Goal: Information Seeking & Learning: Learn about a topic

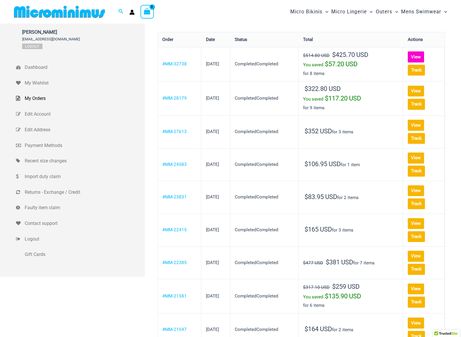
click at [408, 57] on link "View" at bounding box center [416, 56] width 16 height 11
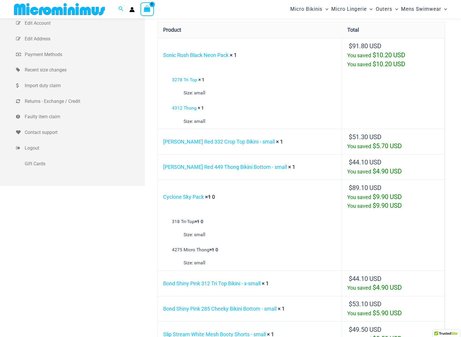
scroll to position [172, 0]
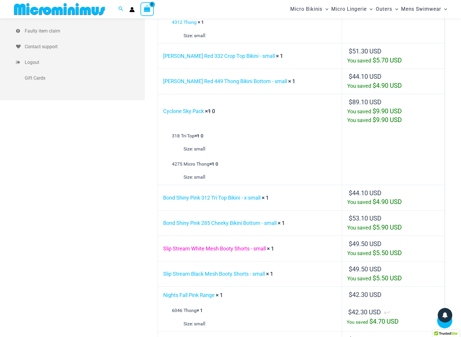
click at [226, 246] on link "Slip Stream White Mesh Booty Shorts - small" at bounding box center [214, 249] width 103 height 6
click at [233, 271] on link "Slip Stream Black Mesh Booty Shorts - small" at bounding box center [214, 274] width 102 height 6
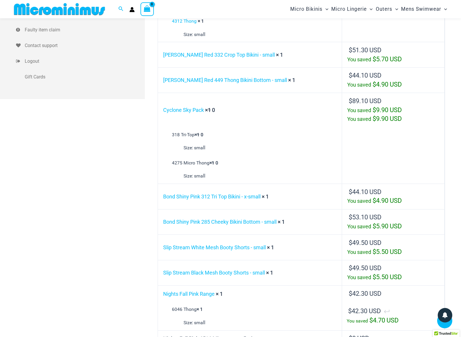
scroll to position [213, 0]
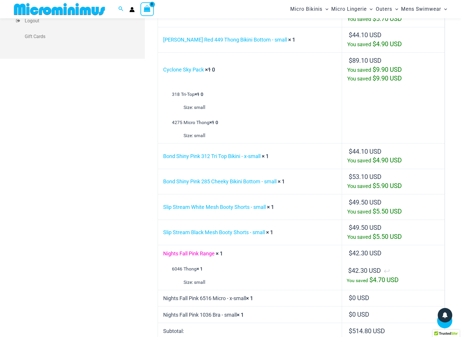
click at [193, 251] on link "Nights Fall Pink Range" at bounding box center [188, 254] width 51 height 6
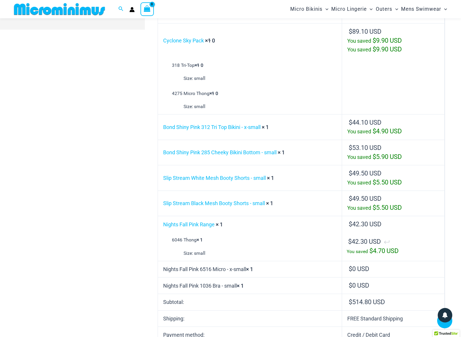
scroll to position [268, 0]
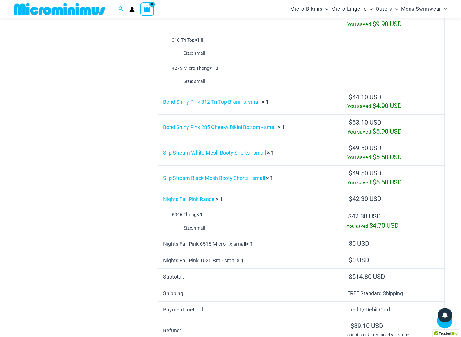
click at [205, 236] on td "Nights Fall Pink 6516 Micro - x-small × 1" at bounding box center [250, 244] width 184 height 17
click at [212, 253] on td "Nights Fall Pink 1036 Bra - small × 1" at bounding box center [250, 260] width 184 height 17
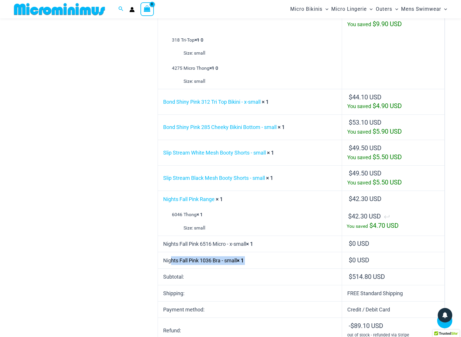
click at [212, 253] on td "Nights Fall Pink 1036 Bra - small × 1" at bounding box center [250, 260] width 184 height 17
click at [212, 236] on td "Nights Fall Pink 6516 Micro - x-small × 1" at bounding box center [250, 244] width 184 height 17
click at [209, 260] on td "Nights Fall Pink 1036 Bra - small × 1" at bounding box center [250, 260] width 184 height 17
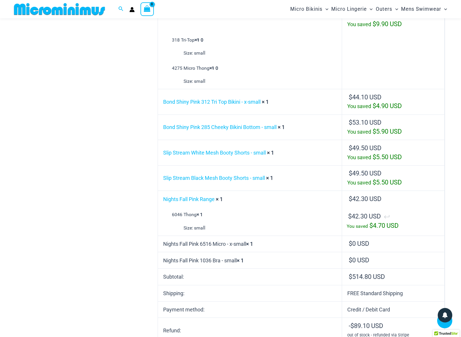
click at [209, 260] on td "Nights Fall Pink 1036 Bra - small × 1" at bounding box center [250, 260] width 184 height 17
click at [214, 236] on td "Nights Fall Pink 6516 Micro - x-small × 1" at bounding box center [250, 244] width 184 height 17
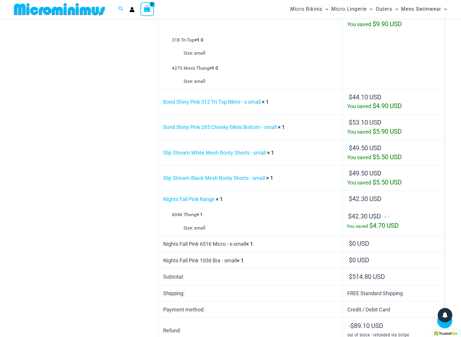
click at [220, 253] on td "Nights Fall Pink 1036 Bra - small × 1" at bounding box center [250, 260] width 184 height 17
click at [219, 238] on td "Nights Fall Pink 6516 Micro - x-small × 1" at bounding box center [250, 244] width 184 height 17
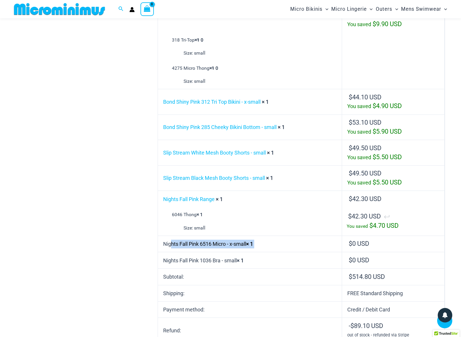
click at [219, 238] on td "Nights Fall Pink 6516 Micro - x-small × 1" at bounding box center [250, 244] width 184 height 17
click at [219, 256] on td "Nights Fall Pink 1036 Bra - small × 1" at bounding box center [250, 260] width 184 height 17
click at [219, 236] on td "Nights Fall Pink 6516 Micro - x-small × 1" at bounding box center [250, 244] width 184 height 17
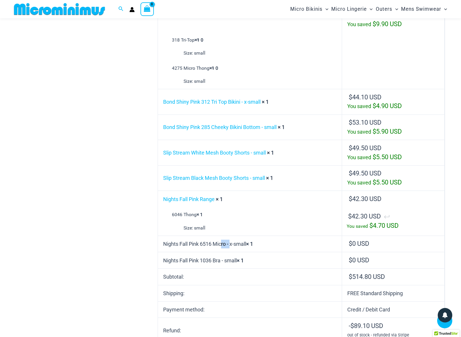
click at [219, 236] on td "Nights Fall Pink 6516 Micro - x-small × 1" at bounding box center [250, 244] width 184 height 17
drag, startPoint x: 219, startPoint y: 236, endPoint x: 224, endPoint y: 237, distance: 4.7
click at [220, 236] on td "Nights Fall Pink 6516 Micro - x-small × 1" at bounding box center [250, 244] width 184 height 17
click at [222, 254] on td "Nights Fall Pink 1036 Bra - small × 1" at bounding box center [250, 260] width 184 height 17
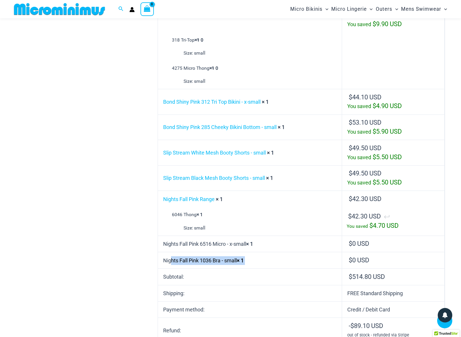
drag, startPoint x: 222, startPoint y: 254, endPoint x: 221, endPoint y: 238, distance: 16.0
click at [222, 254] on td "Nights Fall Pink 1036 Bra - small × 1" at bounding box center [250, 260] width 184 height 17
click at [221, 236] on td "Nights Fall Pink 6516 Micro - x-small × 1" at bounding box center [250, 244] width 184 height 17
click at [221, 237] on td "Nights Fall Pink 6516 Micro - x-small × 1" at bounding box center [250, 244] width 184 height 17
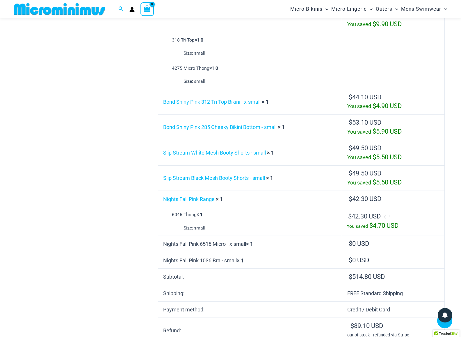
click at [223, 255] on td "Nights Fall Pink 1036 Bra - small × 1" at bounding box center [250, 260] width 184 height 17
click at [223, 236] on td "Nights Fall Pink 6516 Micro - x-small × 1" at bounding box center [250, 244] width 184 height 17
click at [223, 237] on td "Nights Fall Pink 6516 Micro - x-small × 1" at bounding box center [250, 244] width 184 height 17
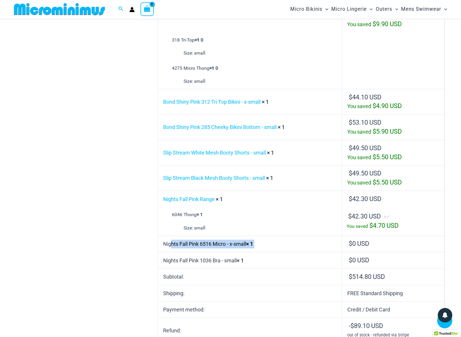
drag, startPoint x: 223, startPoint y: 237, endPoint x: 231, endPoint y: 236, distance: 8.2
click at [223, 237] on td "Nights Fall Pink 6516 Micro - x-small × 1" at bounding box center [250, 244] width 184 height 17
click at [239, 236] on td "Nights Fall Pink 6516 Micro - x-small × 1" at bounding box center [250, 244] width 184 height 17
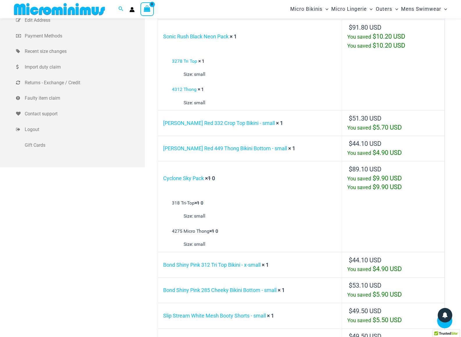
scroll to position [0, 0]
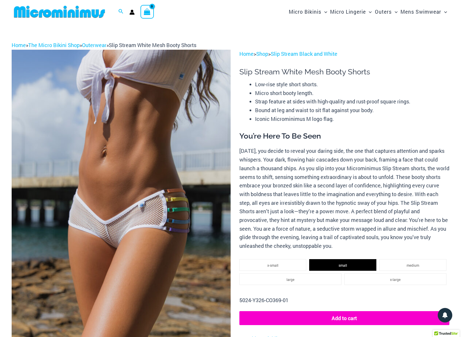
scroll to position [96, 0]
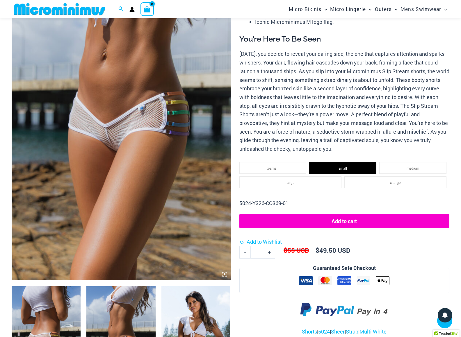
click at [130, 112] on img at bounding box center [121, 117] width 219 height 328
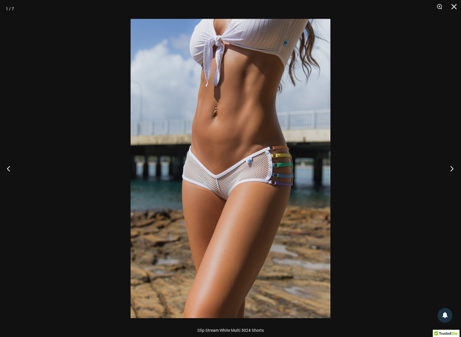
click at [448, 170] on button "Next" at bounding box center [450, 168] width 22 height 29
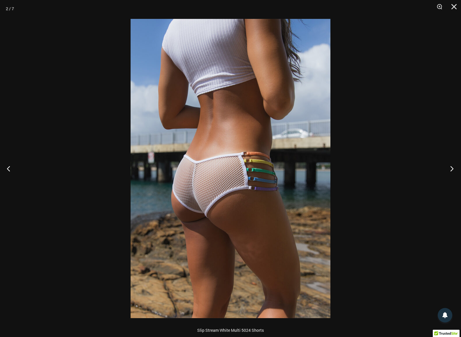
click at [451, 168] on button "Next" at bounding box center [450, 168] width 22 height 29
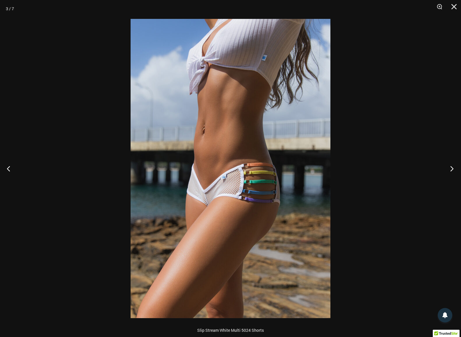
click at [451, 172] on button "Next" at bounding box center [450, 168] width 22 height 29
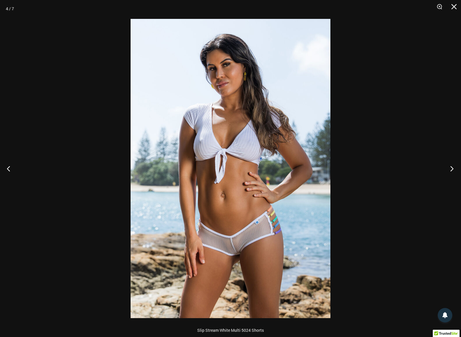
drag, startPoint x: 451, startPoint y: 170, endPoint x: 445, endPoint y: 169, distance: 6.2
click at [451, 170] on button "Next" at bounding box center [450, 168] width 22 height 29
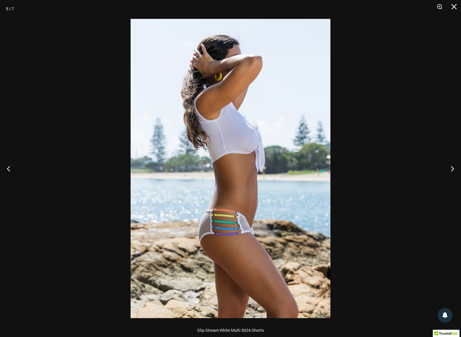
click at [449, 169] on button "Next" at bounding box center [450, 168] width 22 height 29
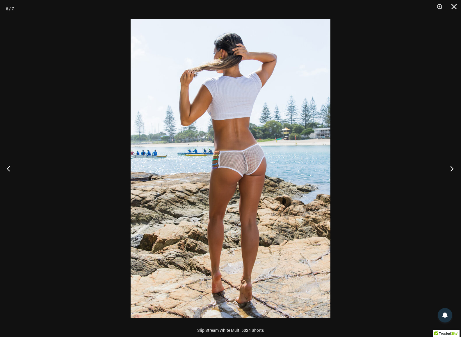
click at [451, 169] on button "Next" at bounding box center [450, 168] width 22 height 29
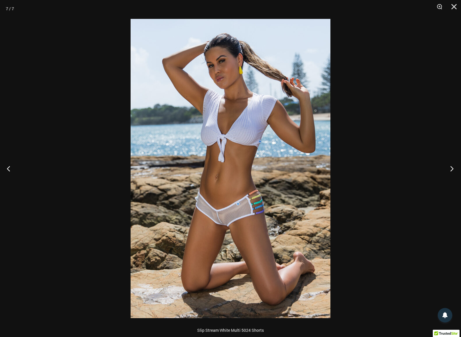
click at [452, 167] on button "Next" at bounding box center [450, 168] width 22 height 29
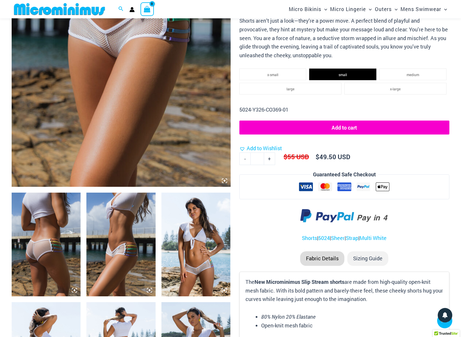
scroll to position [0, 0]
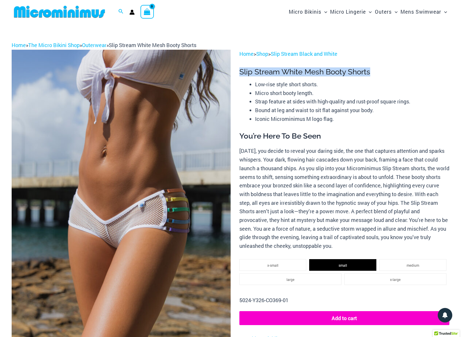
drag, startPoint x: 376, startPoint y: 70, endPoint x: 240, endPoint y: 70, distance: 136.4
click at [240, 70] on h1 "Slip Stream White Mesh Booty Shorts" at bounding box center [344, 71] width 210 height 9
copy h1 "Slip Stream White Mesh Booty Shorts"
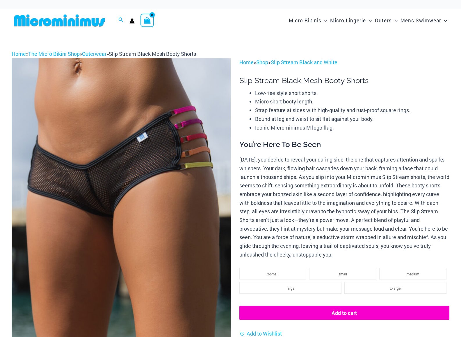
select select
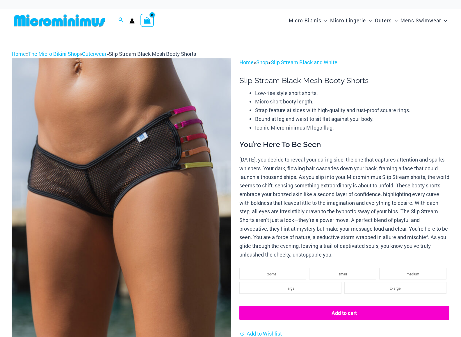
select select
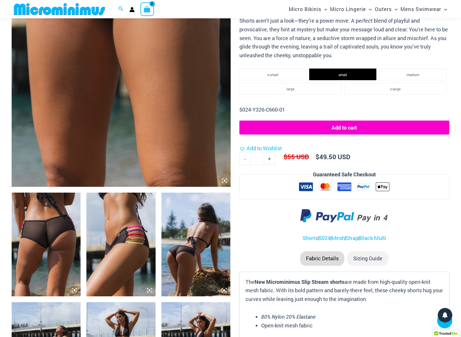
scroll to position [266, 0]
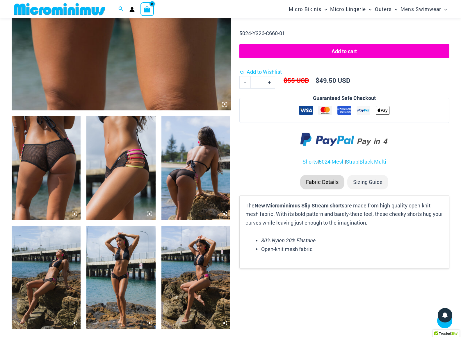
click at [58, 169] on img at bounding box center [46, 168] width 69 height 104
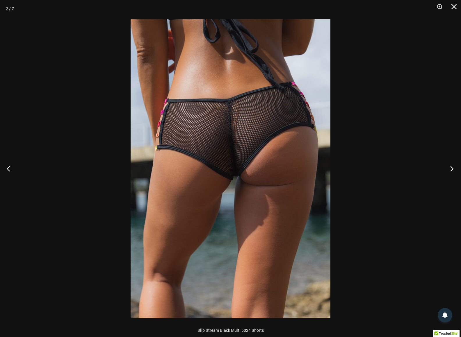
click at [450, 171] on button "Next" at bounding box center [450, 168] width 22 height 29
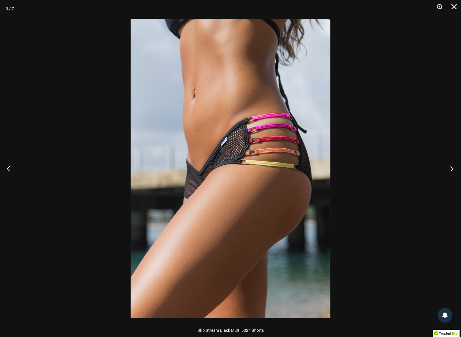
click at [451, 170] on button "Next" at bounding box center [450, 168] width 22 height 29
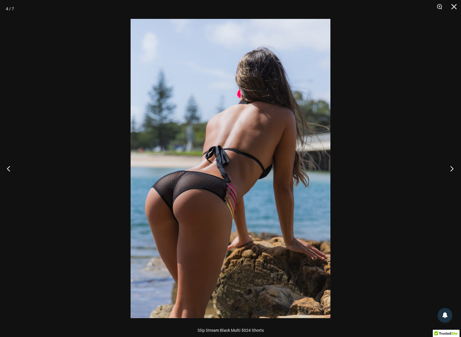
click at [452, 168] on button "Next" at bounding box center [450, 168] width 22 height 29
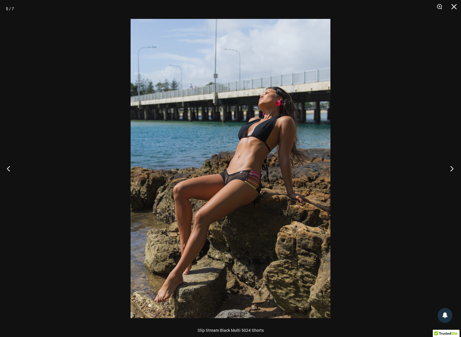
click at [452, 171] on button "Next" at bounding box center [450, 168] width 22 height 29
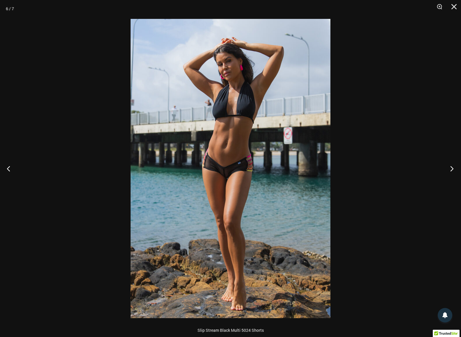
click at [450, 169] on button "Next" at bounding box center [450, 168] width 22 height 29
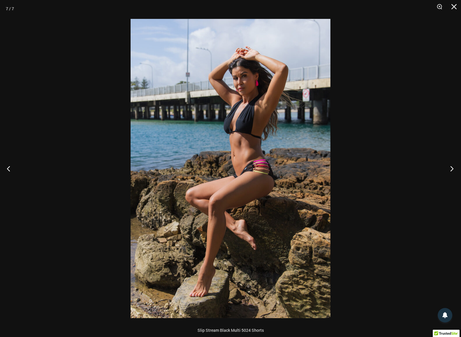
click at [454, 171] on button "Next" at bounding box center [450, 168] width 22 height 29
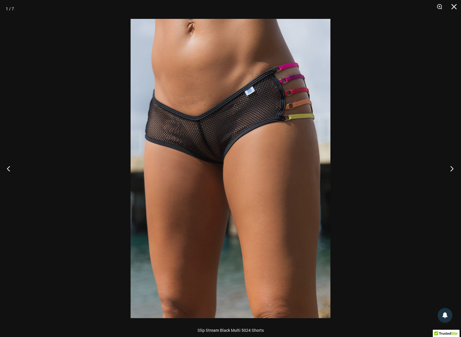
click at [448, 170] on button "Next" at bounding box center [450, 168] width 22 height 29
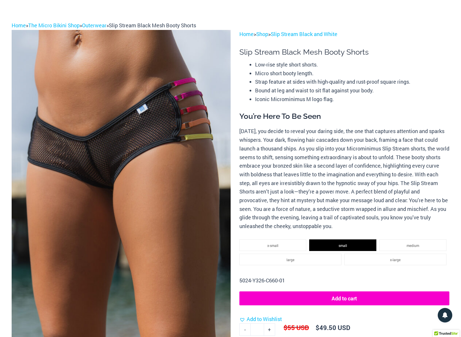
scroll to position [0, 0]
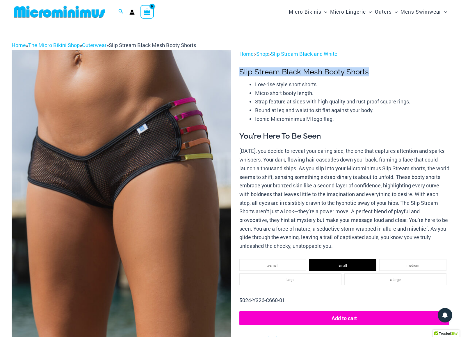
drag, startPoint x: 374, startPoint y: 71, endPoint x: 240, endPoint y: 72, distance: 134.4
click at [240, 72] on h1 "Slip Stream Black Mesh Booty Shorts" at bounding box center [344, 71] width 210 height 9
copy h1 "Slip Stream Black Mesh Booty Shorts"
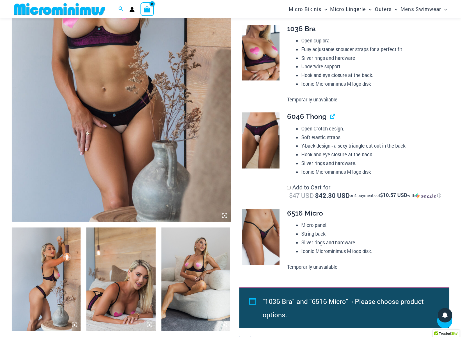
scroll to position [245, 0]
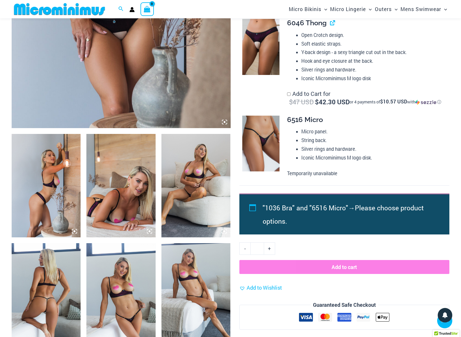
click at [33, 156] on img at bounding box center [46, 186] width 69 height 104
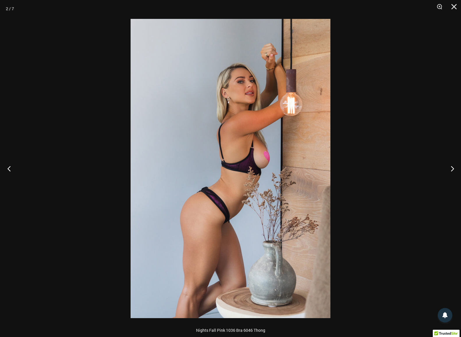
click at [10, 170] on button "Previous" at bounding box center [11, 168] width 22 height 29
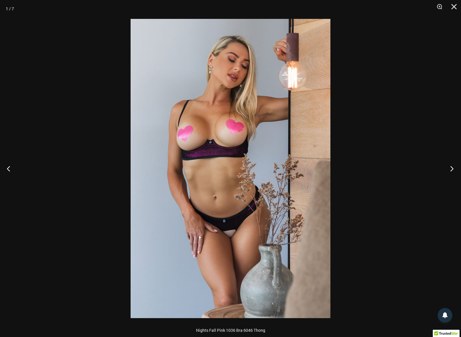
click at [452, 168] on button "Next" at bounding box center [450, 168] width 22 height 29
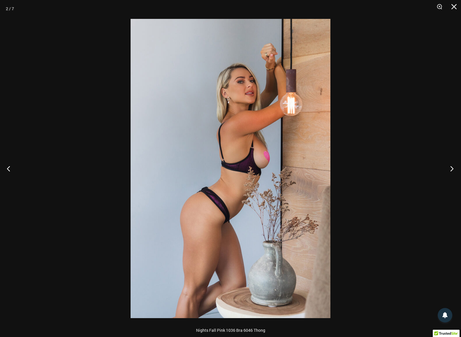
click at [452, 170] on button "Next" at bounding box center [450, 168] width 22 height 29
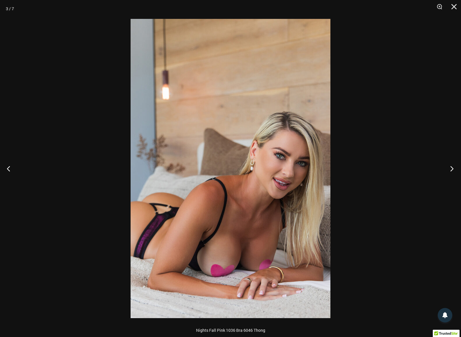
click at [452, 169] on button "Next" at bounding box center [450, 168] width 22 height 29
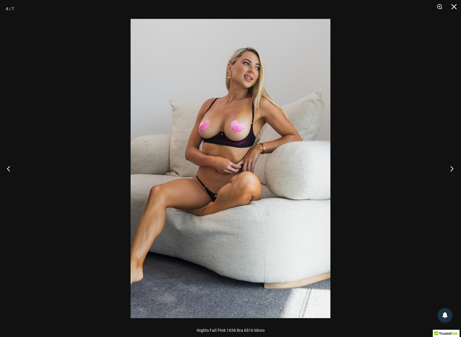
drag, startPoint x: 442, startPoint y: 165, endPoint x: 455, endPoint y: 168, distance: 12.4
click at [455, 168] on button "Next" at bounding box center [450, 168] width 22 height 29
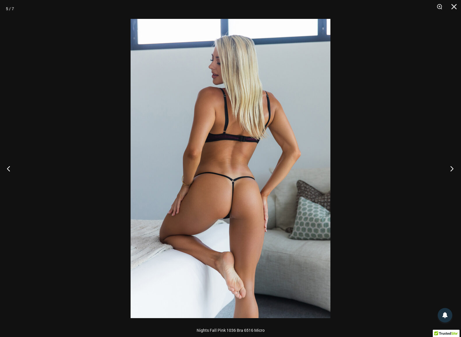
click at [450, 170] on button "Next" at bounding box center [450, 168] width 22 height 29
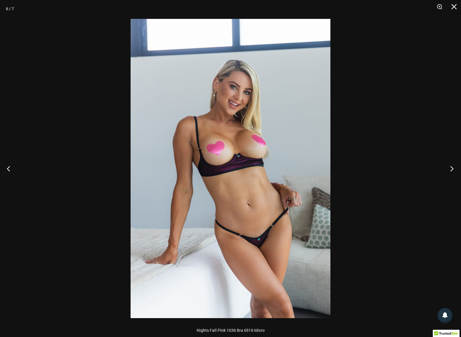
click at [451, 170] on button "Next" at bounding box center [450, 168] width 22 height 29
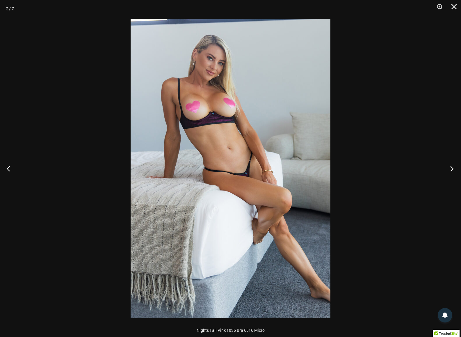
click at [451, 169] on button "Next" at bounding box center [450, 168] width 22 height 29
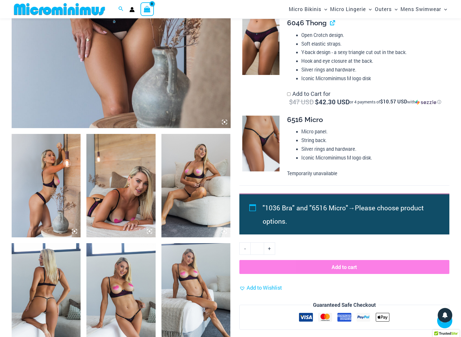
scroll to position [126, 0]
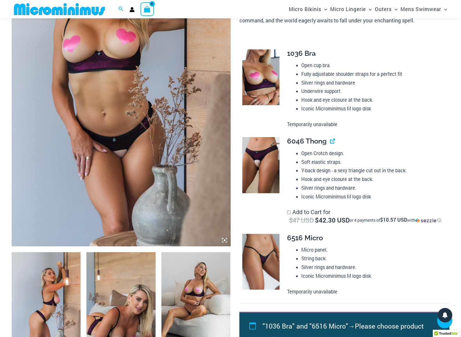
click at [266, 157] on img at bounding box center [260, 165] width 37 height 56
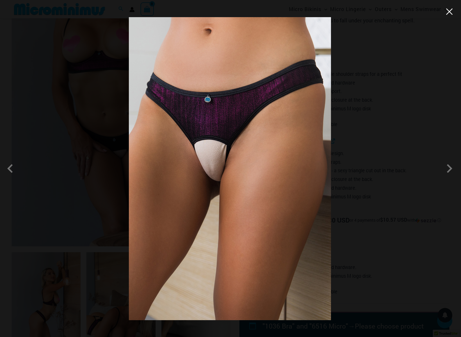
click at [448, 11] on button "Close" at bounding box center [449, 11] width 9 height 9
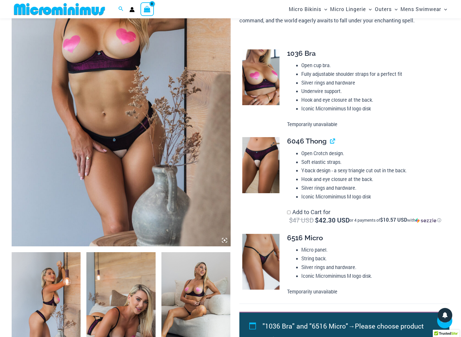
click at [265, 152] on img at bounding box center [260, 165] width 37 height 56
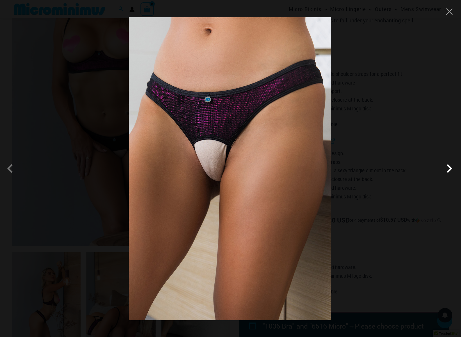
click at [449, 169] on span at bounding box center [449, 168] width 17 height 17
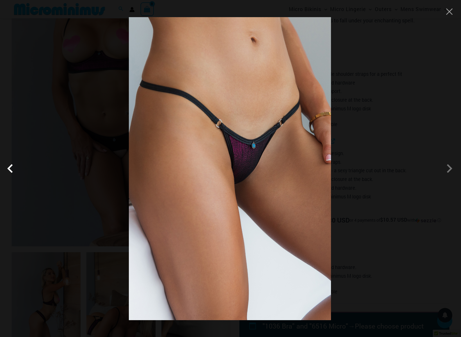
click at [10, 170] on span at bounding box center [11, 168] width 17 height 17
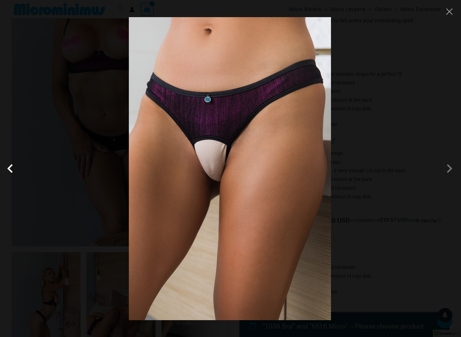
click at [10, 170] on span at bounding box center [11, 168] width 17 height 17
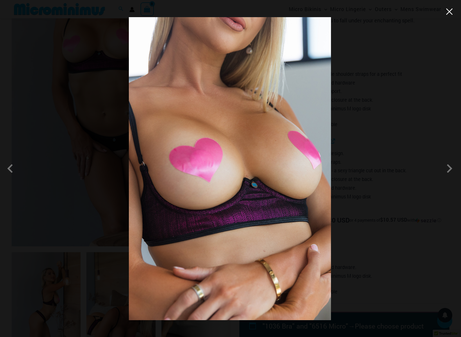
click at [449, 14] on button "Close" at bounding box center [449, 11] width 9 height 9
